Goal: Use online tool/utility: Utilize a website feature to perform a specific function

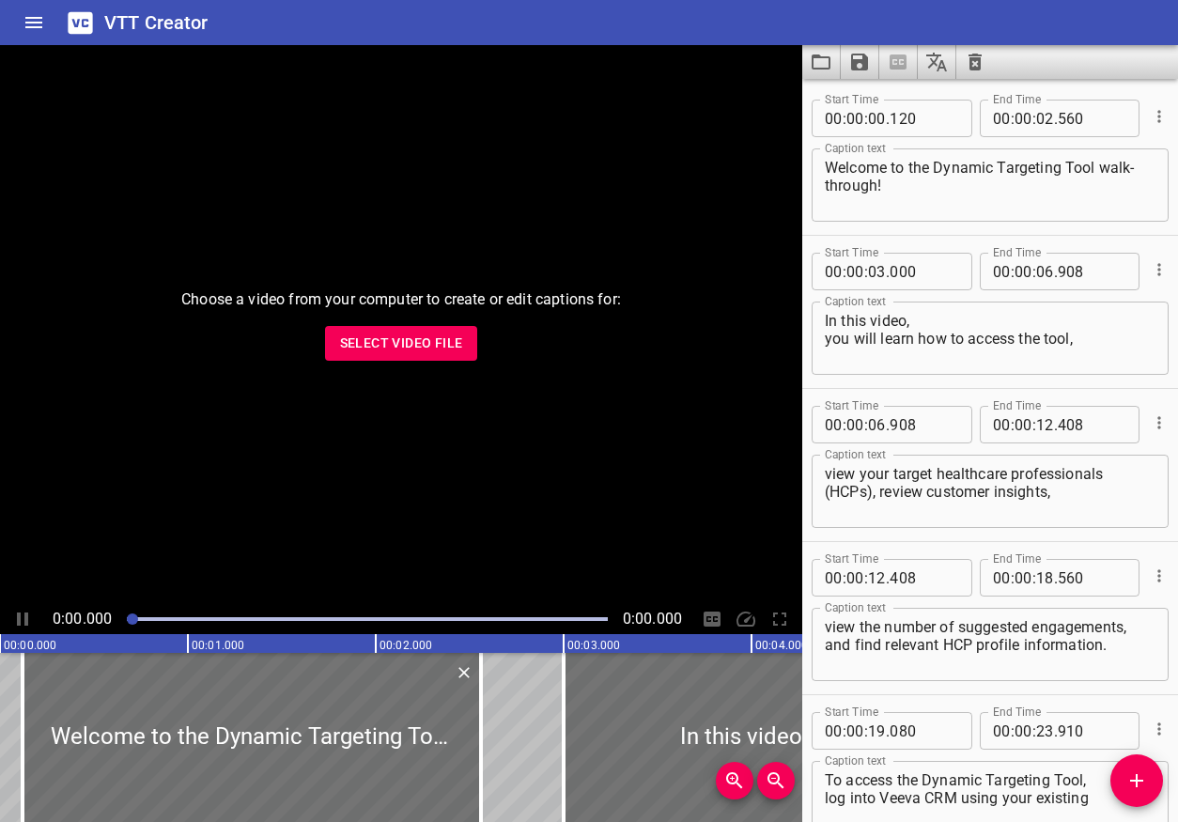
scroll to position [8836, 0]
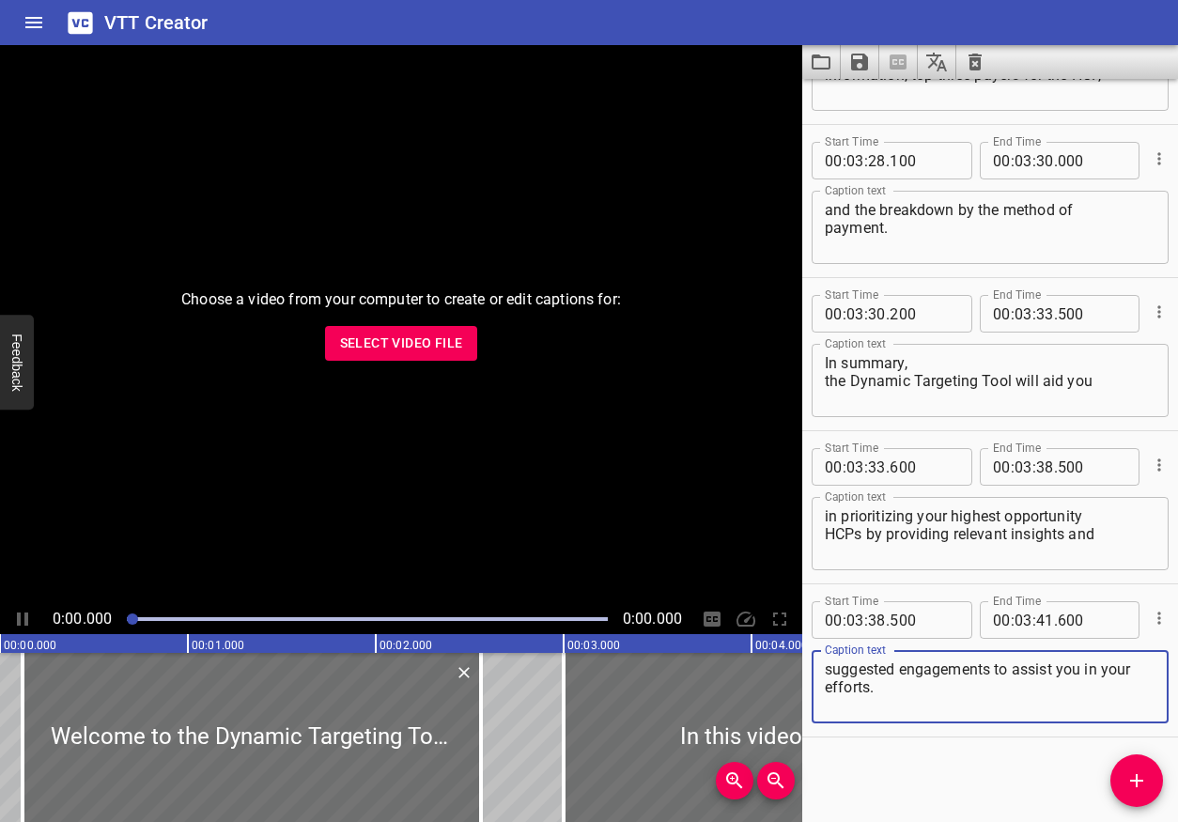
click at [975, 62] on icon "Clear captions" at bounding box center [974, 62] width 23 height 23
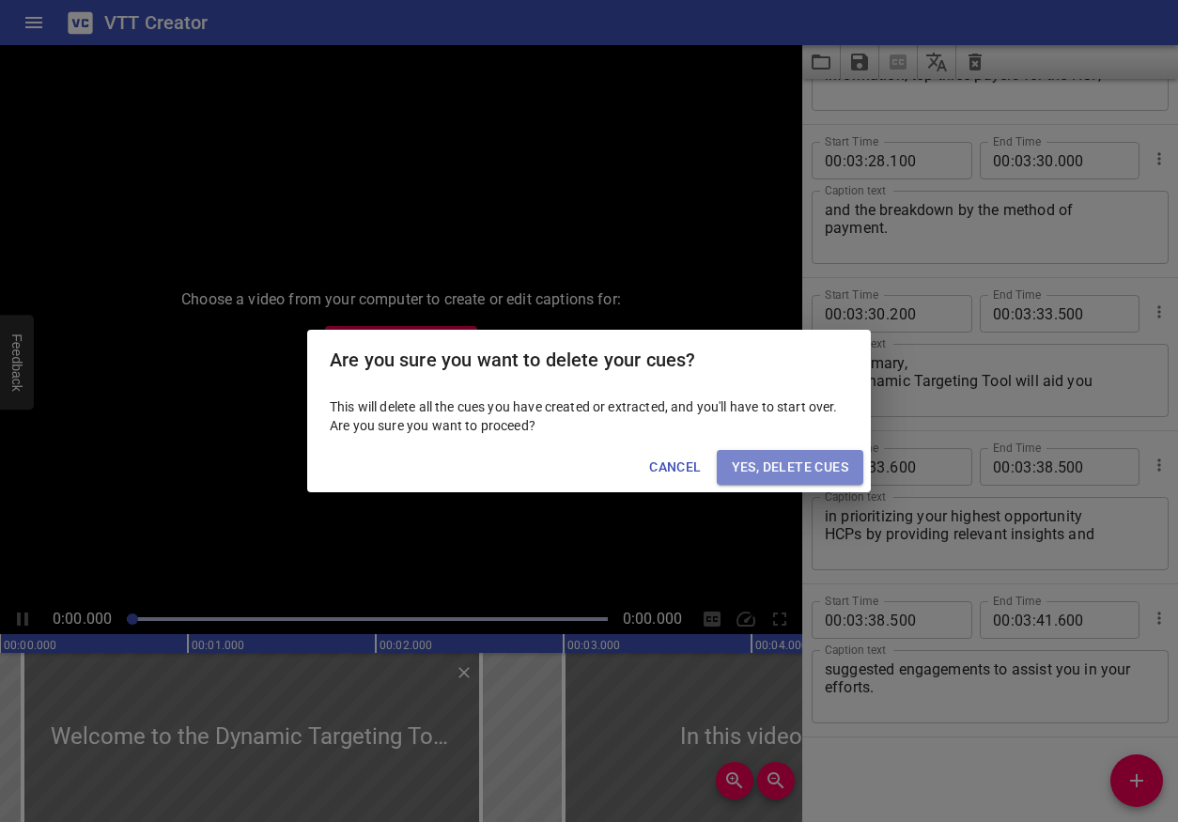
click at [778, 464] on span "Yes, Delete Cues" at bounding box center [790, 466] width 116 height 23
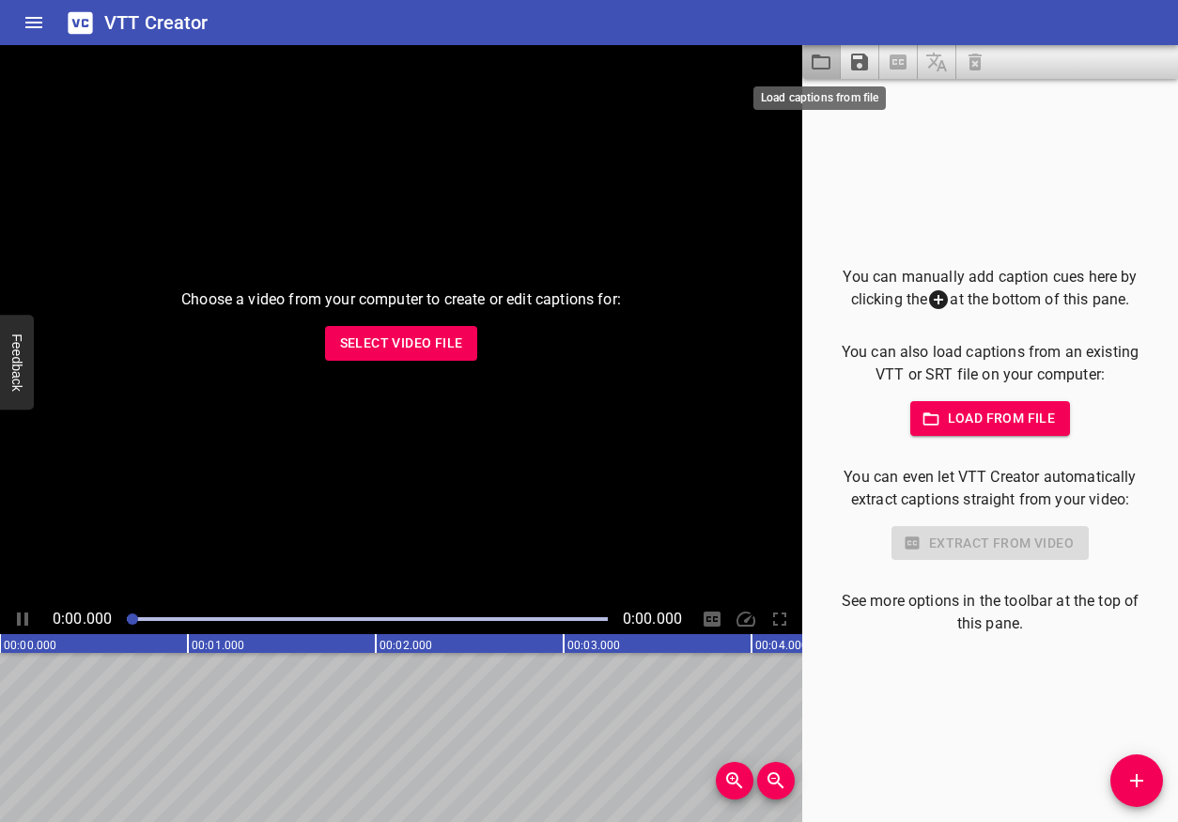
click at [816, 67] on icon "Load captions from file" at bounding box center [820, 62] width 23 height 23
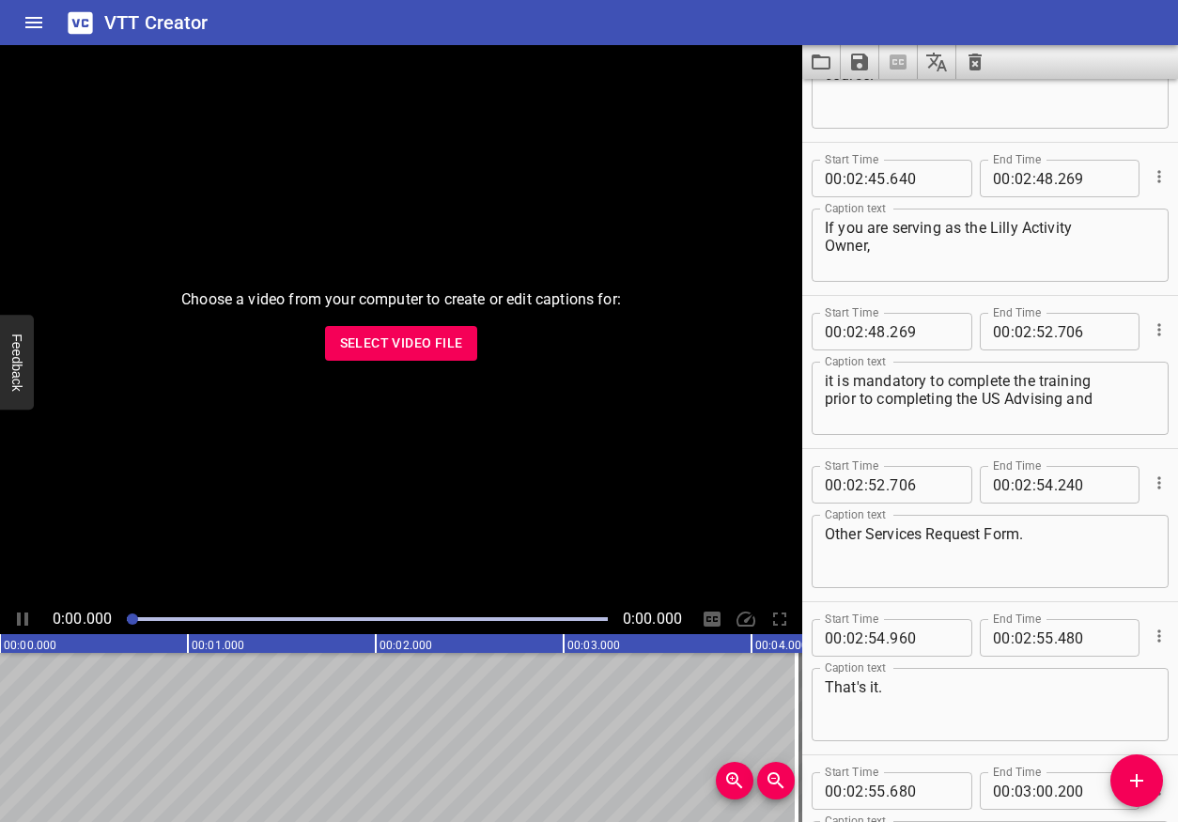
scroll to position [8070, 0]
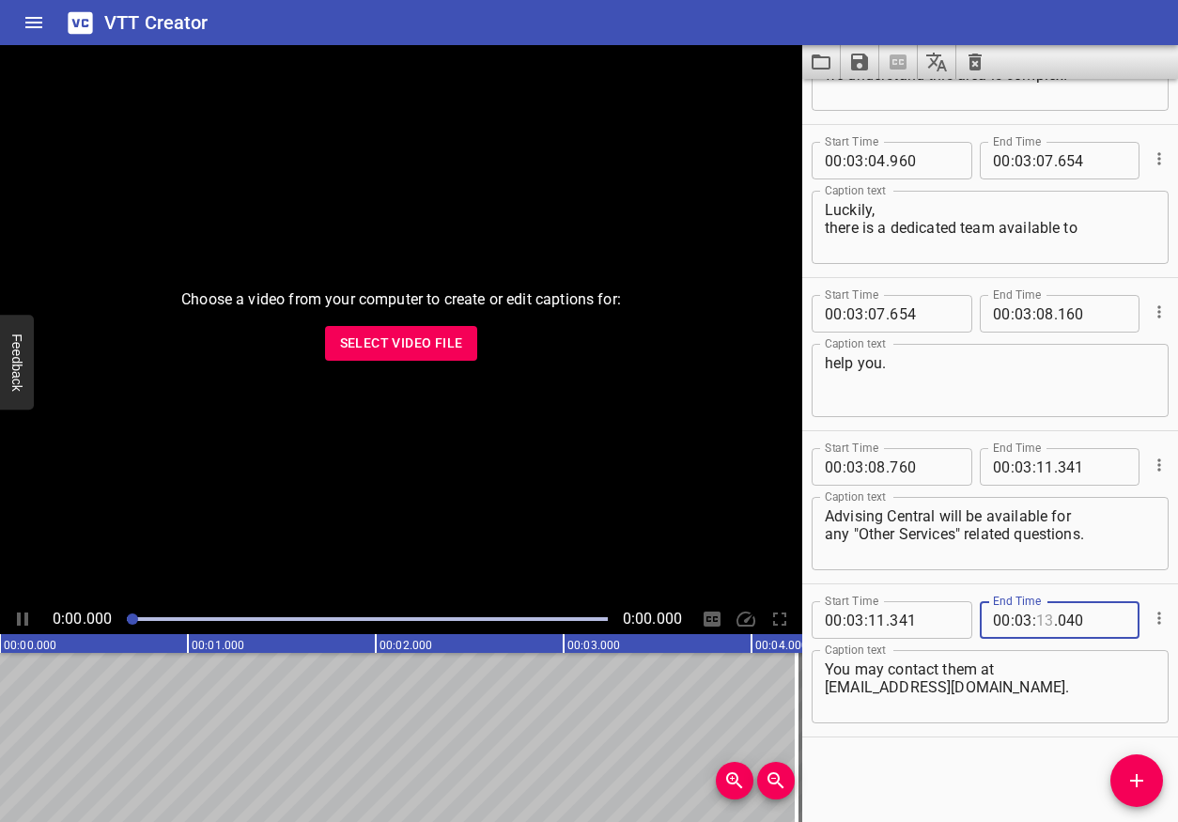
click at [1043, 617] on input "number" at bounding box center [1045, 620] width 18 height 38
type input "16"
type input "500"
click at [1027, 767] on div "Start Time 00 : 00 : 04 . 240 Start Time End Time 00 : 00 : 08 . 532 End Time C…" at bounding box center [990, 450] width 376 height 743
click at [610, 514] on div "Choose a video from your computer to create or edit captions for: Select Video …" at bounding box center [401, 324] width 802 height 559
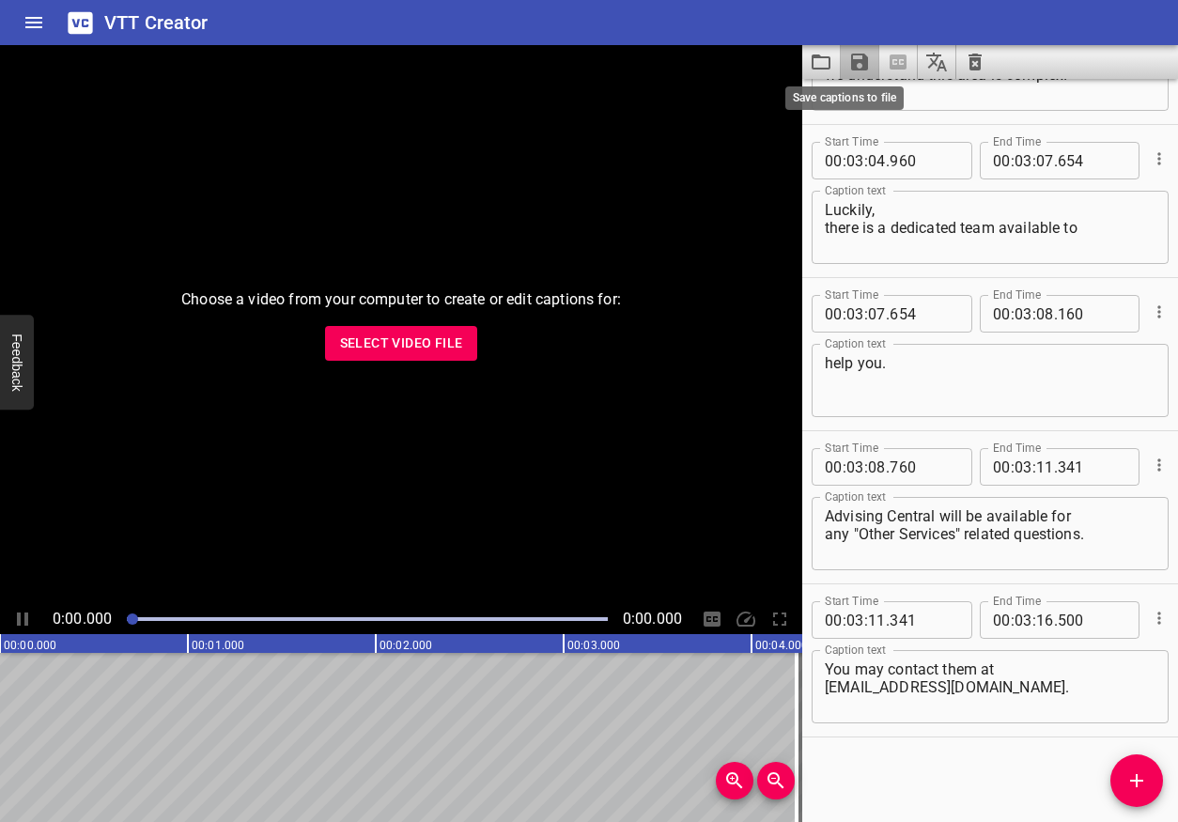
click at [863, 64] on icon "Save captions to file" at bounding box center [859, 62] width 17 height 17
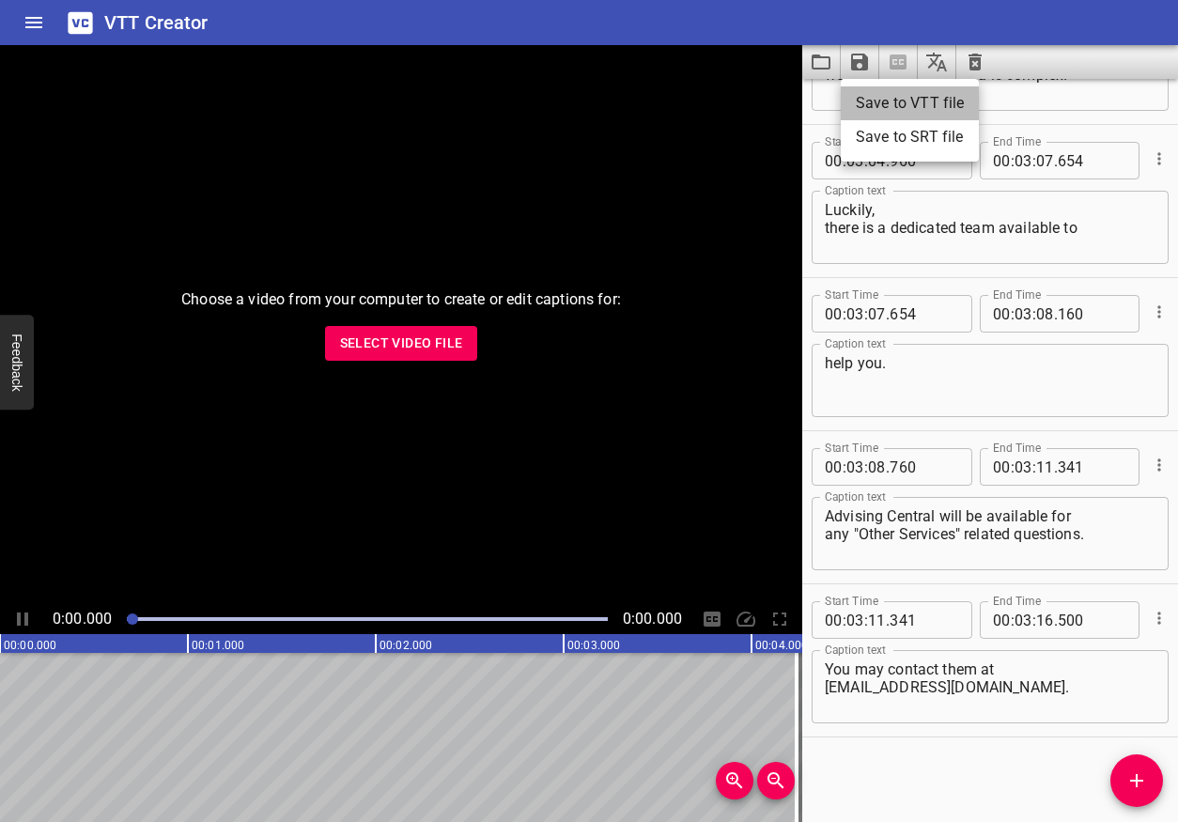
click at [889, 99] on li "Save to VTT file" at bounding box center [909, 103] width 138 height 34
